Goal: Task Accomplishment & Management: Manage account settings

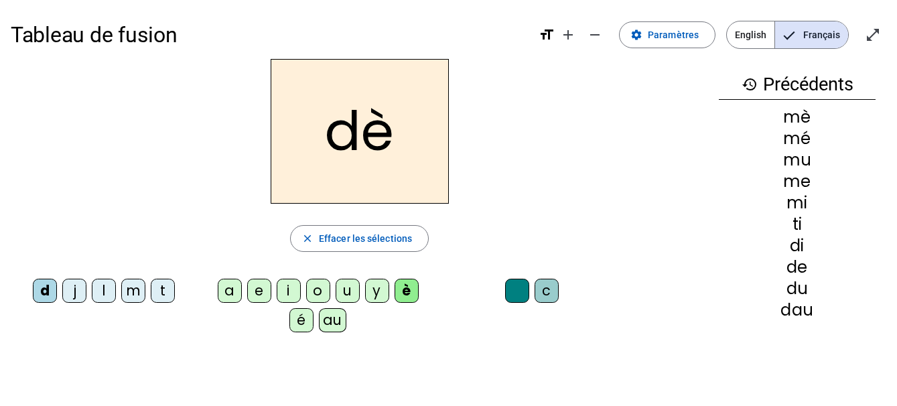
click at [290, 289] on div "i" at bounding box center [289, 291] width 24 height 24
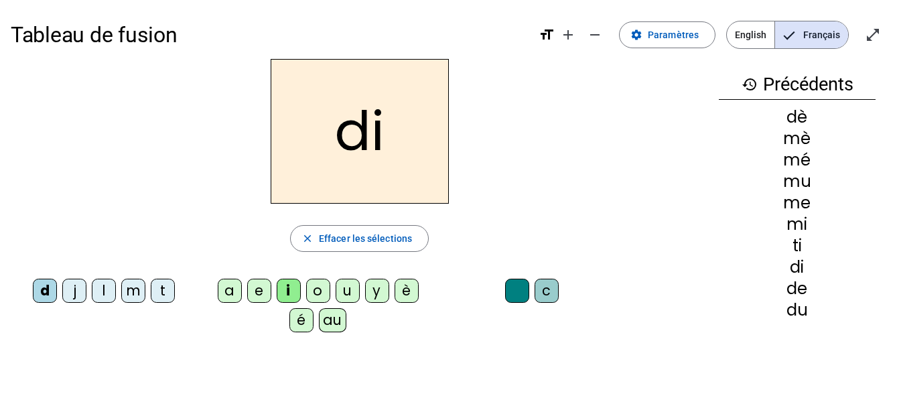
click at [315, 290] on div "o" at bounding box center [318, 291] width 24 height 24
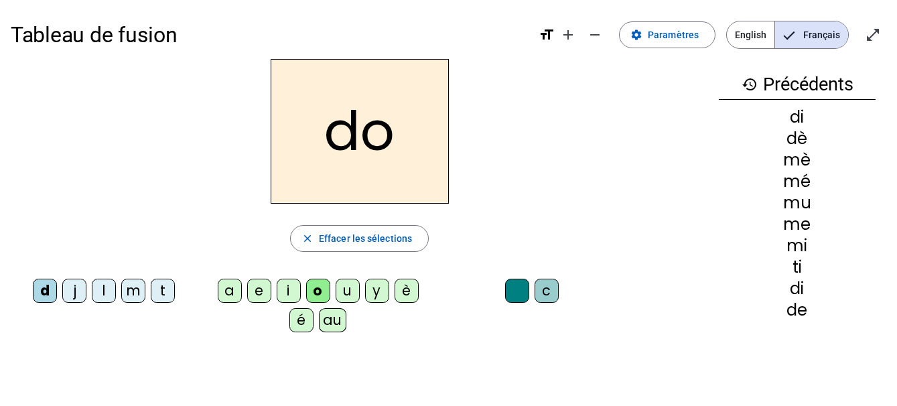
click at [373, 286] on div "y" at bounding box center [377, 291] width 24 height 24
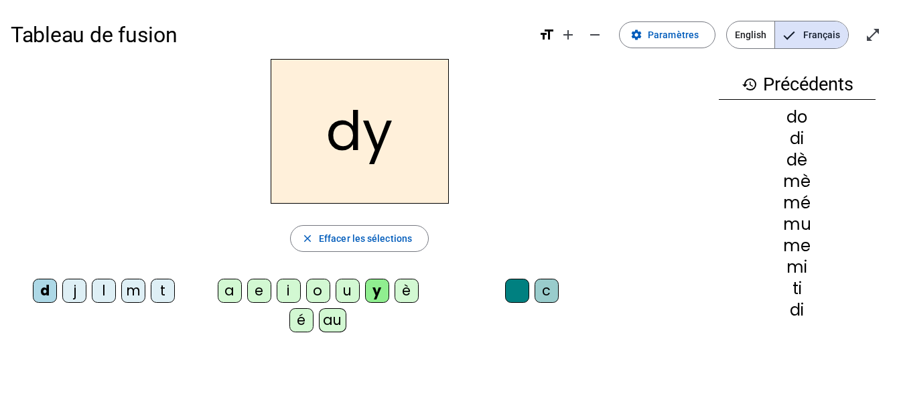
click at [228, 288] on div "a" at bounding box center [230, 291] width 24 height 24
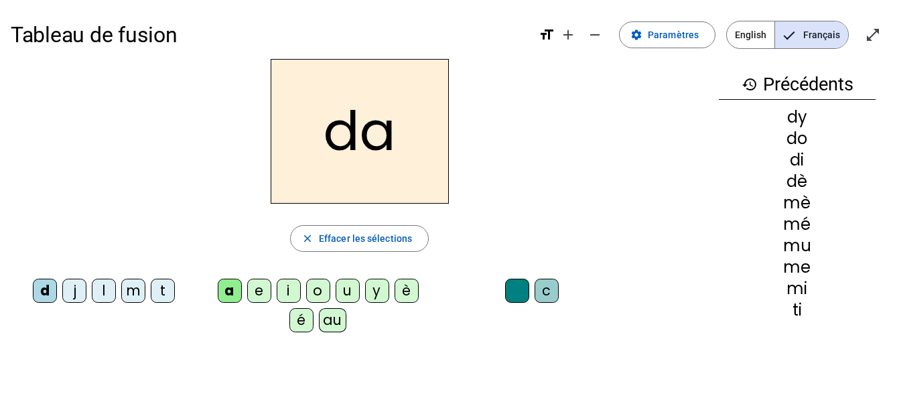
click at [544, 281] on div "c" at bounding box center [547, 291] width 24 height 24
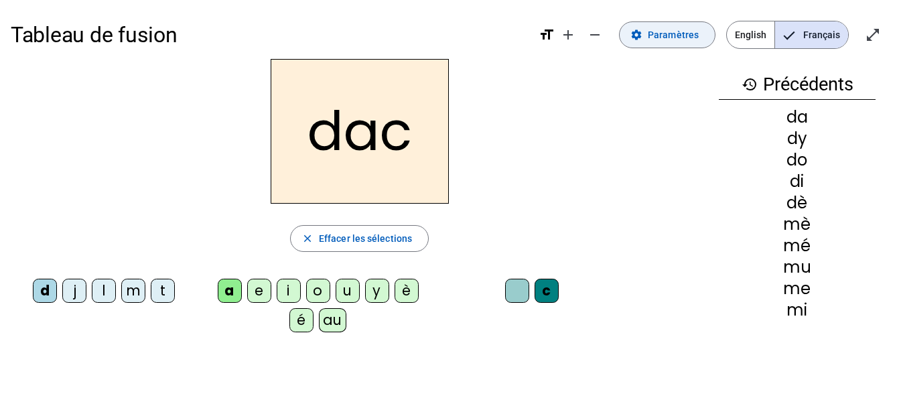
click at [672, 32] on span "Paramètres" at bounding box center [673, 35] width 51 height 16
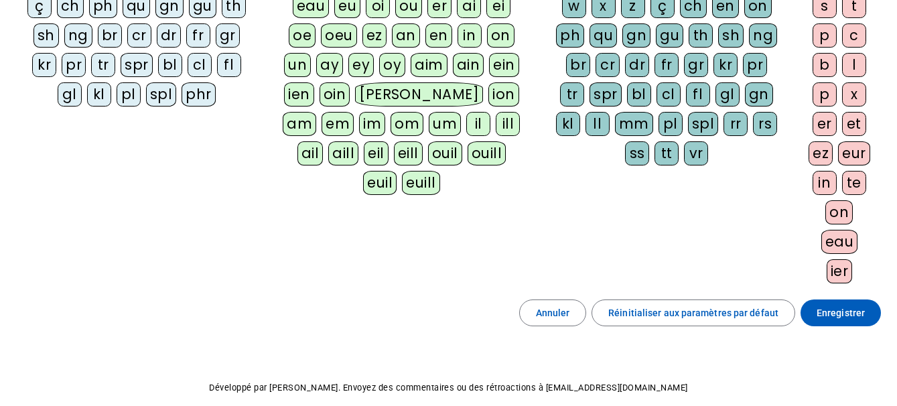
scroll to position [254, 0]
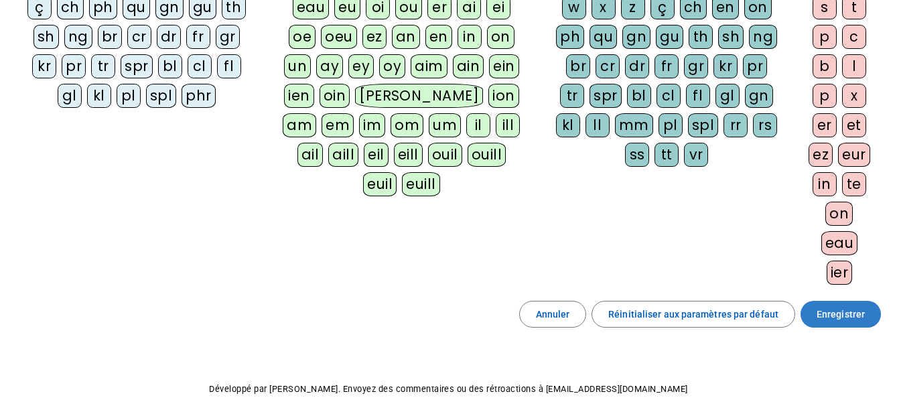
click at [848, 316] on span "Enregistrer" at bounding box center [841, 314] width 48 height 16
